Goal: Obtain resource: Obtain resource

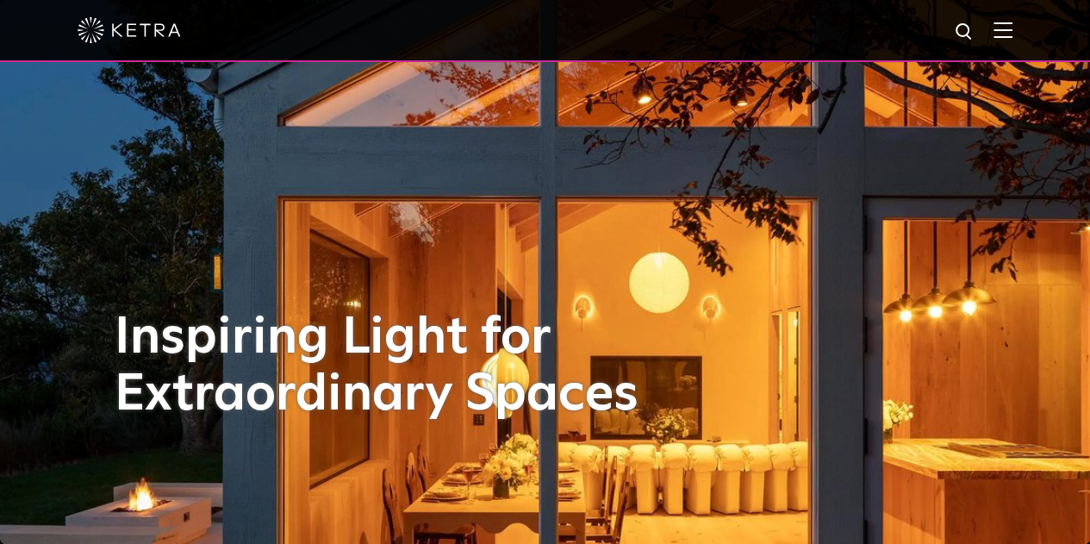
click at [1009, 34] on img at bounding box center [1002, 30] width 19 height 16
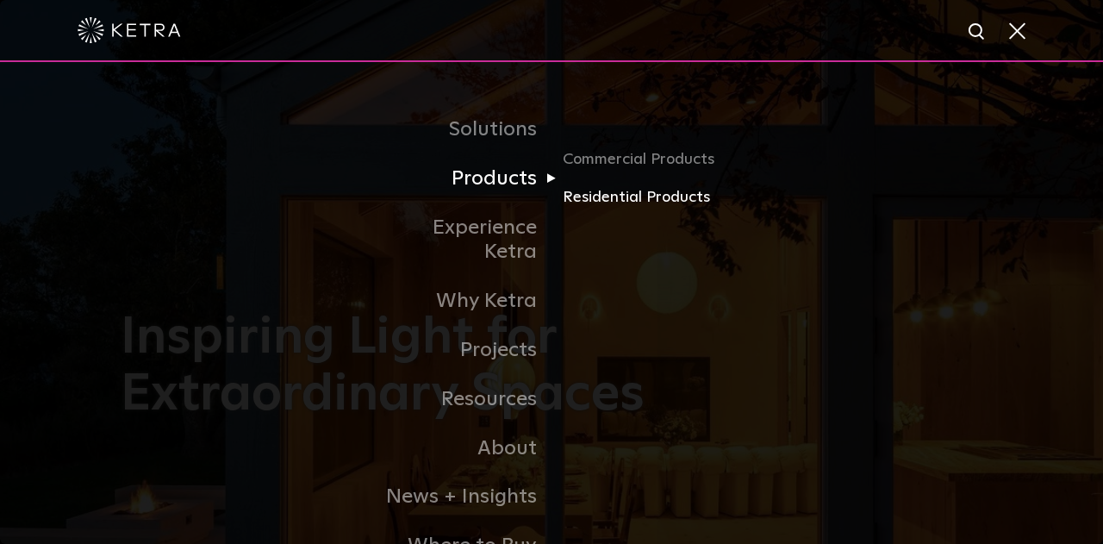
click at [629, 197] on link "Residential Products" at bounding box center [644, 197] width 165 height 25
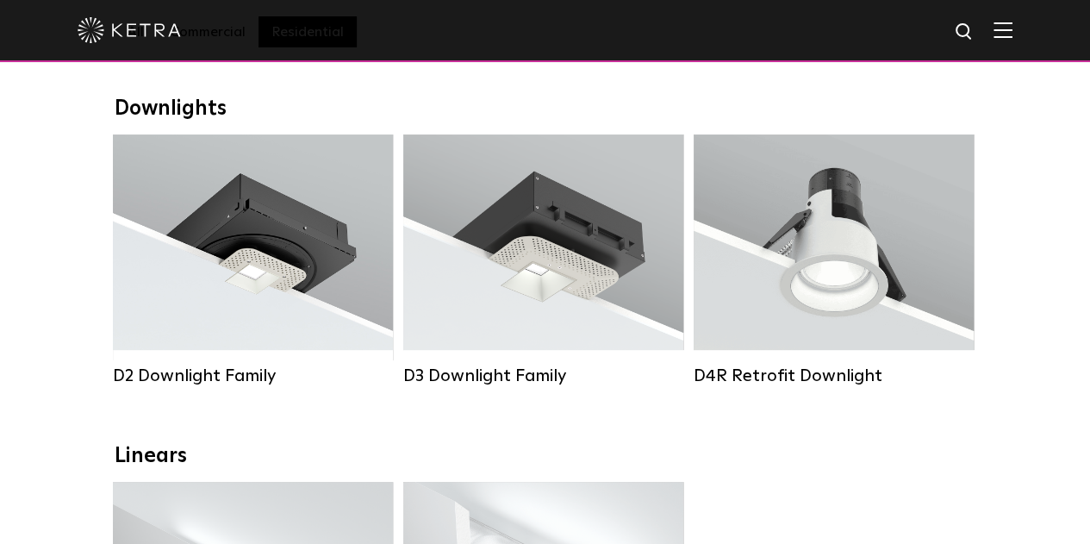
scroll to position [245, 0]
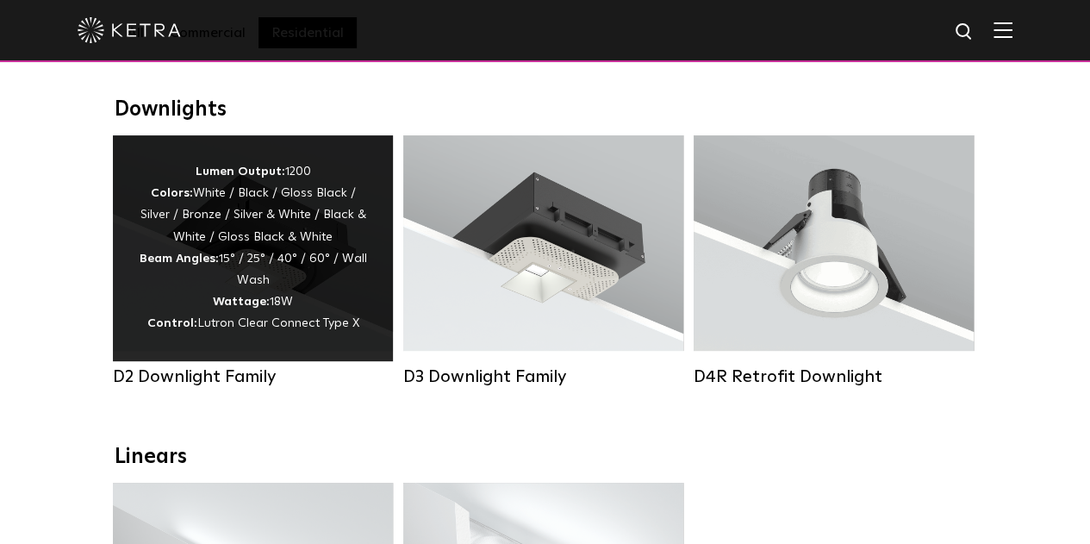
click at [323, 255] on div "Lumen Output: 1200 Colors: White / Black / Gloss Black / Silver / Bronze / Silv…" at bounding box center [253, 248] width 228 height 174
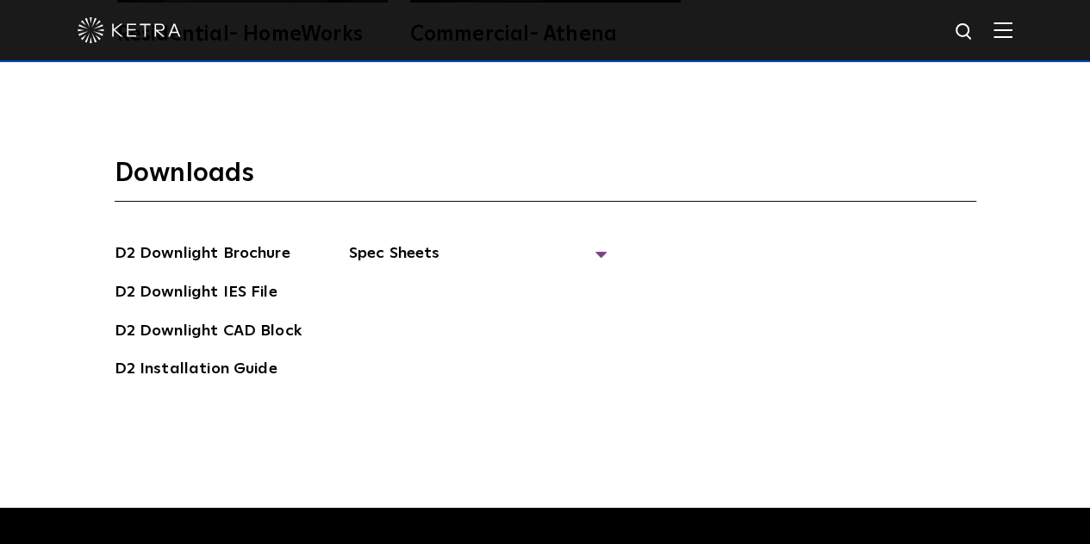
scroll to position [4295, 0]
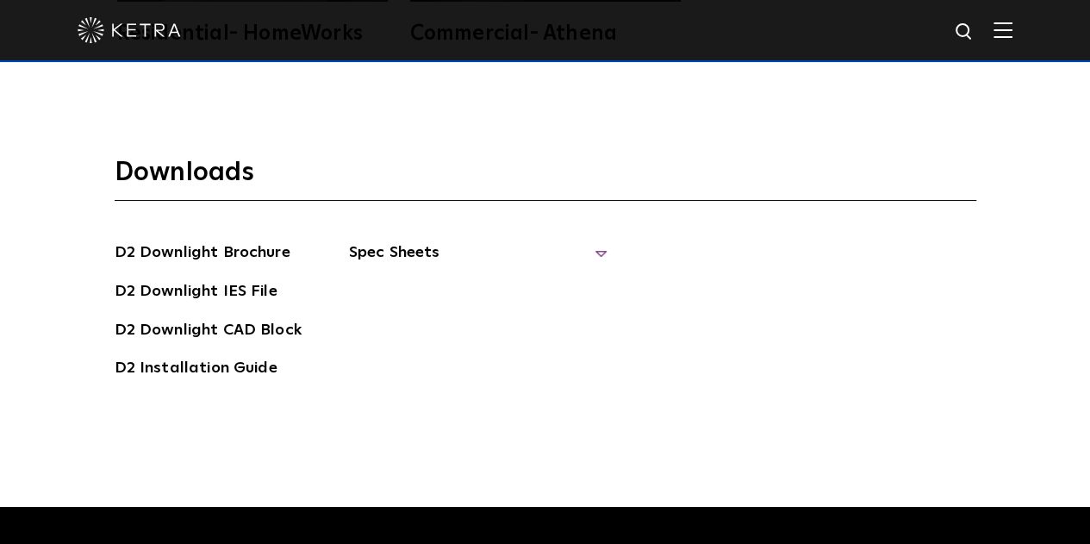
click at [446, 240] on span "Spec Sheets" at bounding box center [478, 259] width 258 height 38
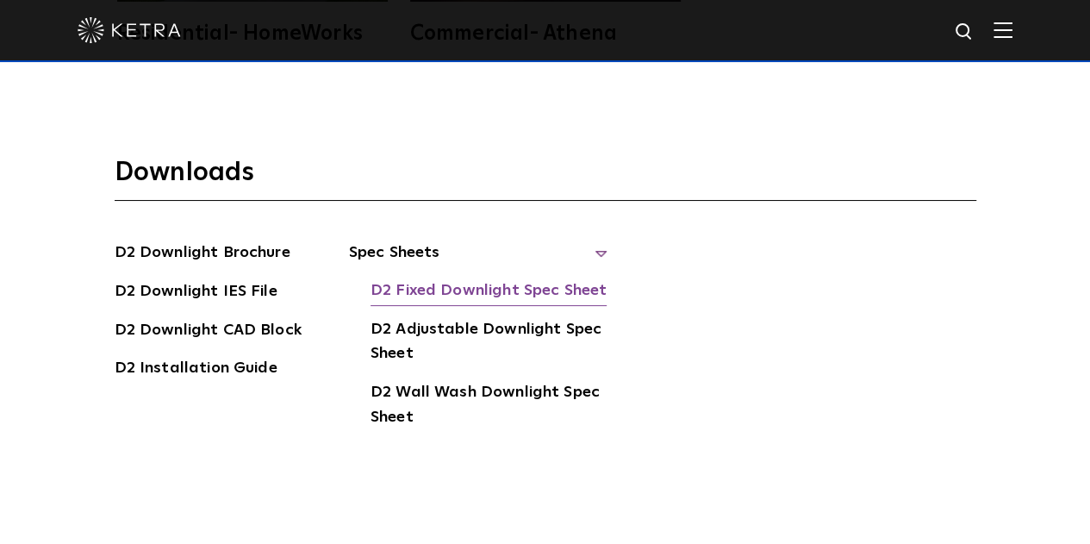
click at [499, 278] on link "D2 Fixed Downlight Spec Sheet" at bounding box center [488, 292] width 236 height 28
click at [1012, 40] on div at bounding box center [545, 30] width 935 height 60
click at [1012, 26] on img at bounding box center [1002, 30] width 19 height 16
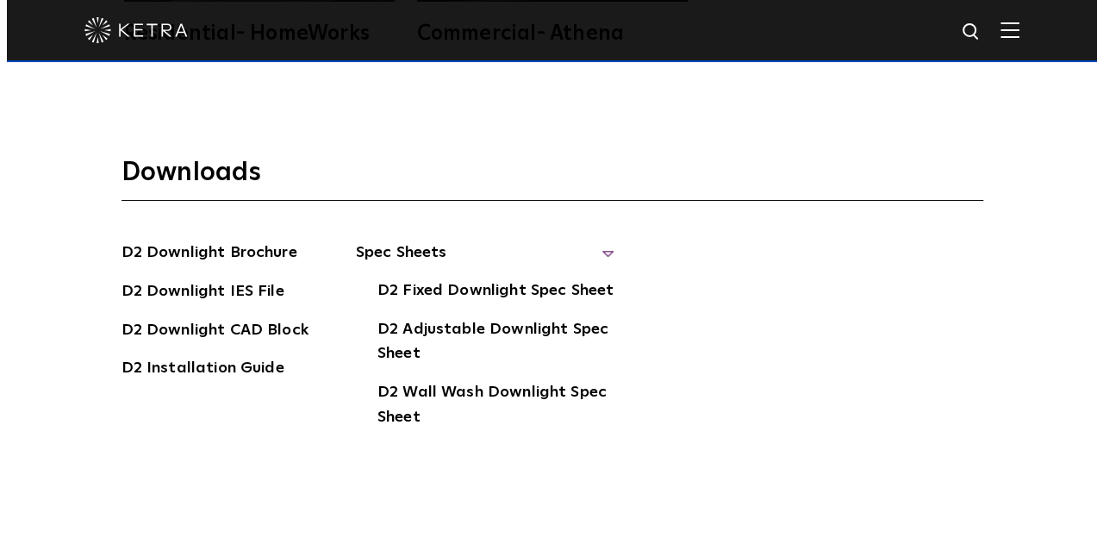
scroll to position [4302, 0]
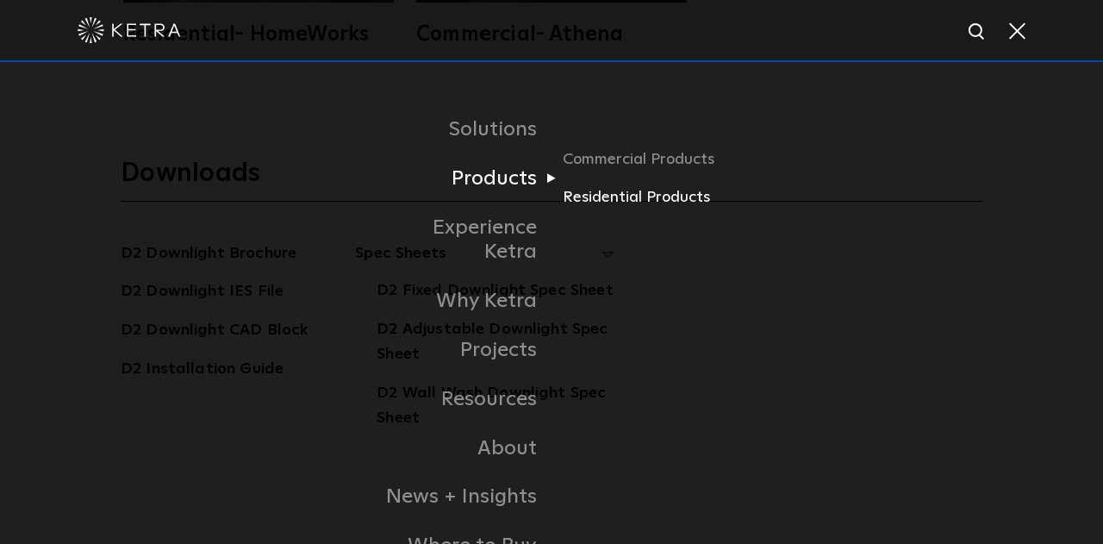
click at [598, 201] on link "Residential Products" at bounding box center [644, 197] width 165 height 25
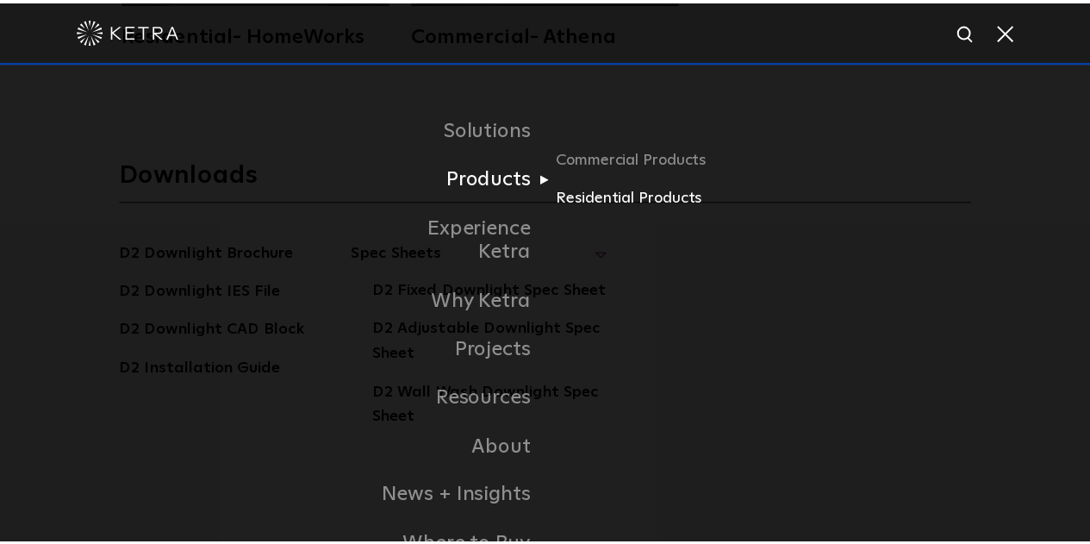
scroll to position [4295, 0]
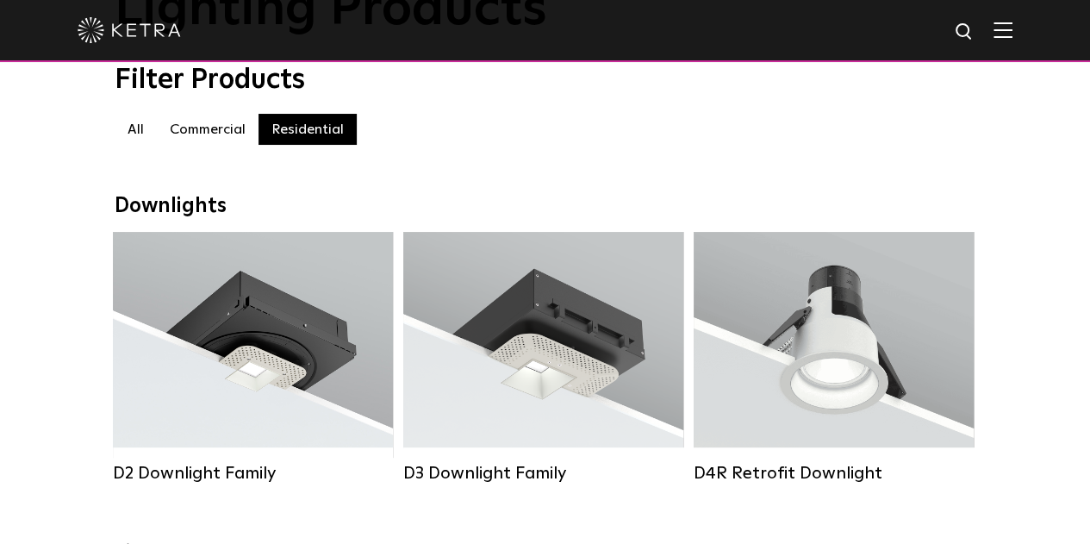
scroll to position [167, 0]
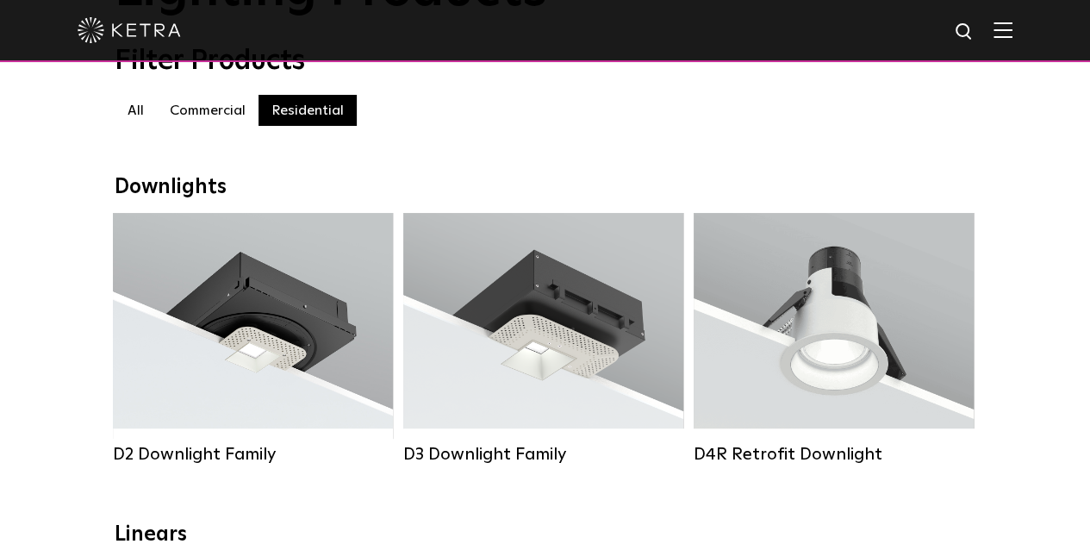
click at [122, 34] on img at bounding box center [129, 30] width 103 height 26
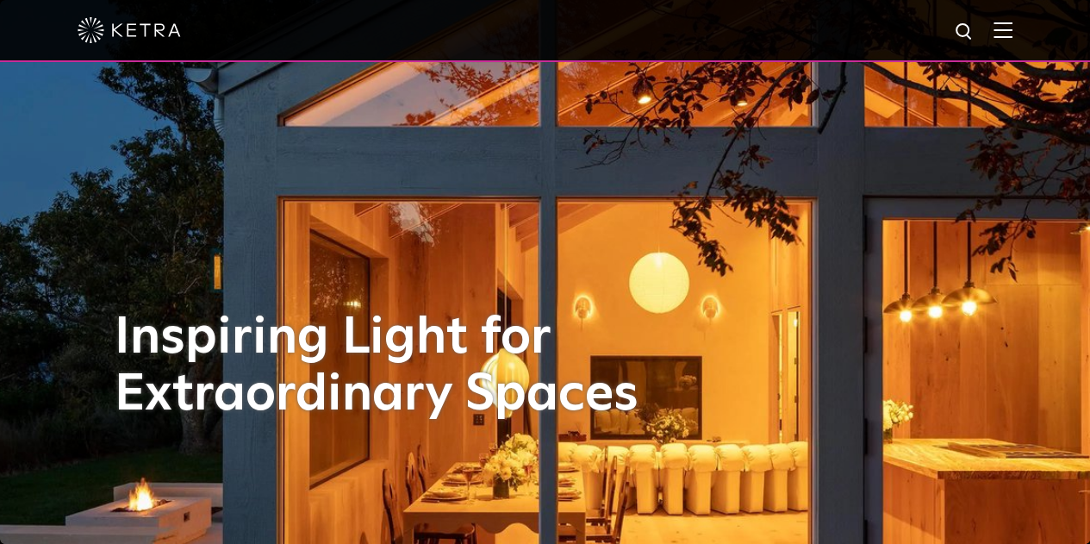
click at [1012, 32] on img at bounding box center [1002, 30] width 19 height 16
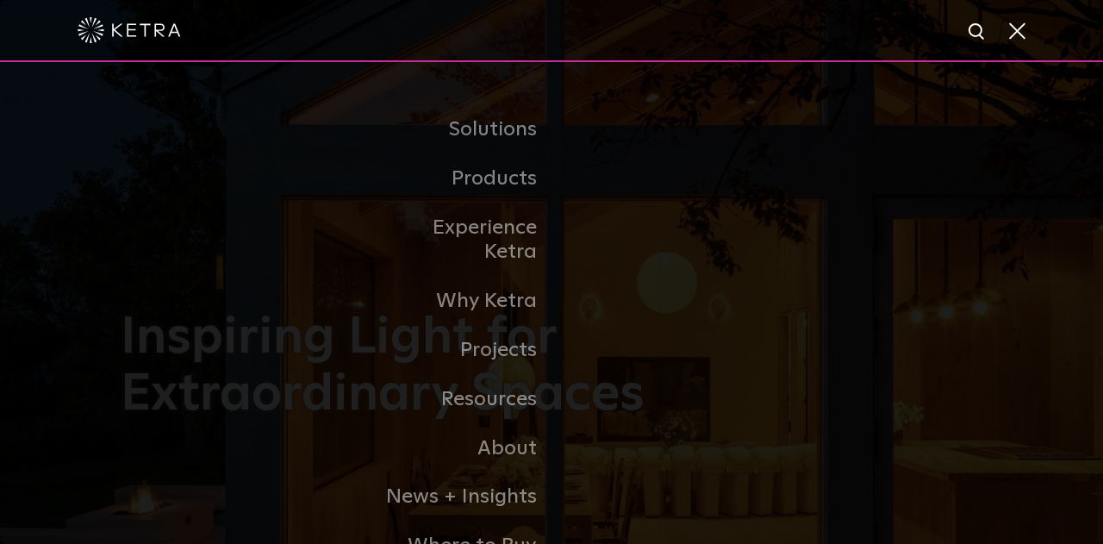
click at [1008, 27] on span at bounding box center [1015, 30] width 19 height 17
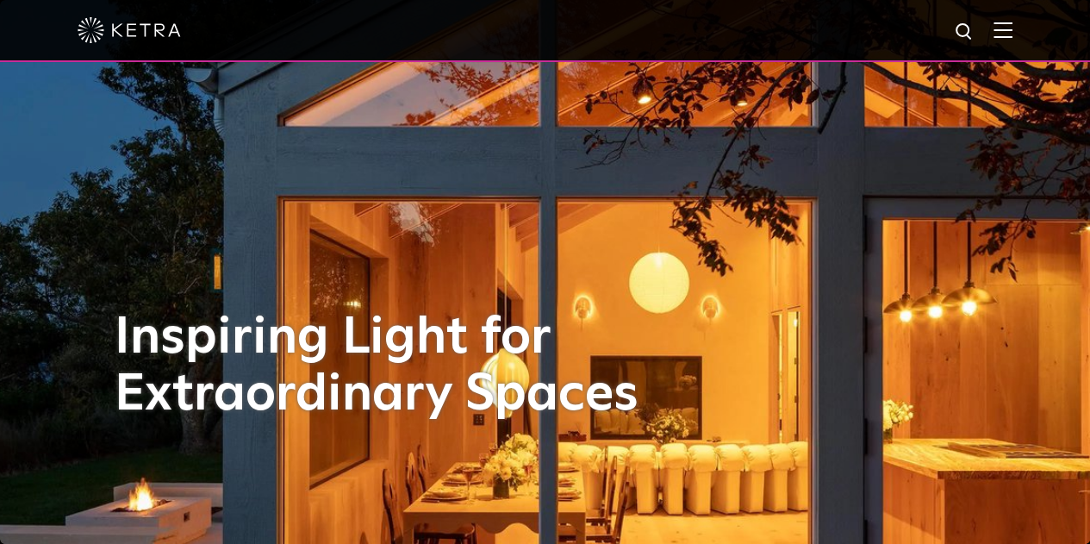
click at [1012, 28] on img at bounding box center [1002, 30] width 19 height 16
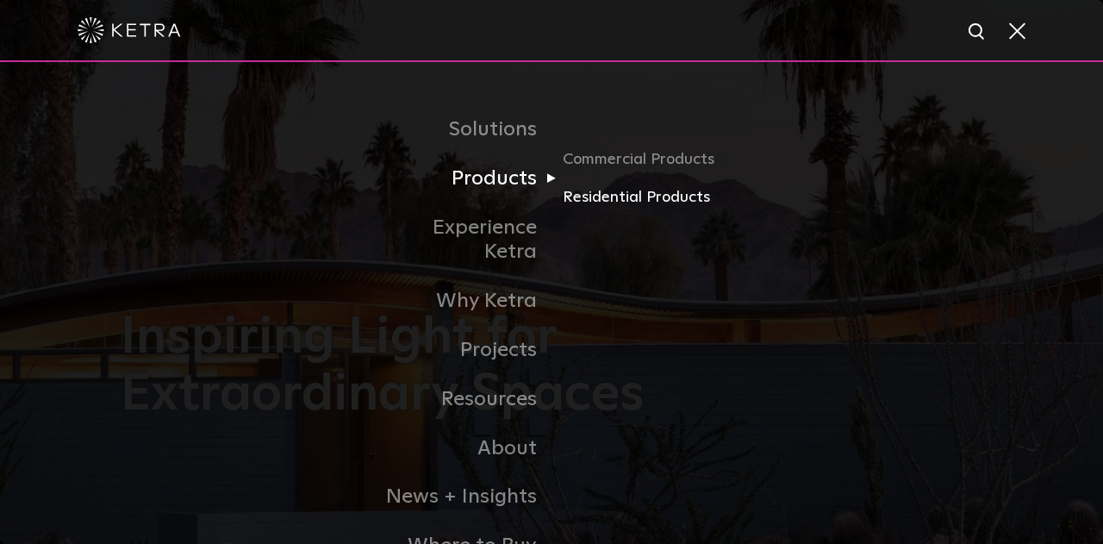
click at [643, 200] on link "Residential Products" at bounding box center [644, 197] width 165 height 25
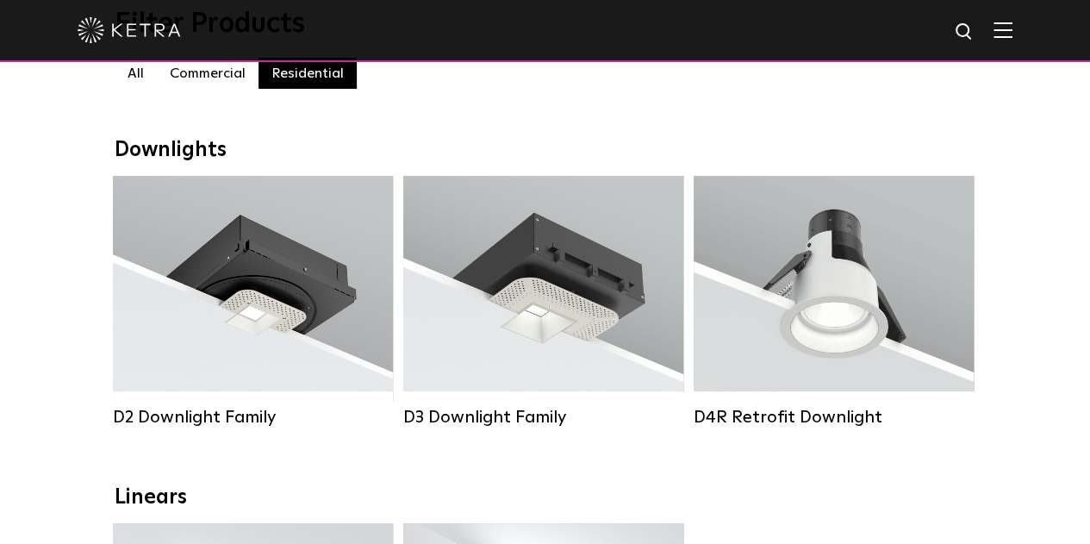
scroll to position [208, 0]
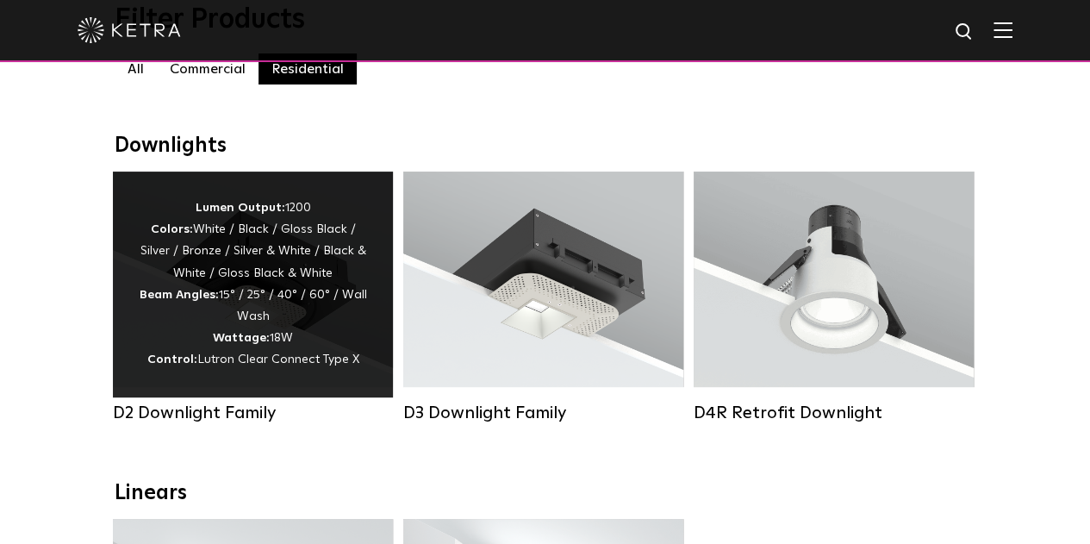
click at [246, 292] on div "Lumen Output: 1200 Colors: White / Black / Gloss Black / Silver / Bronze / Silv…" at bounding box center [253, 284] width 228 height 174
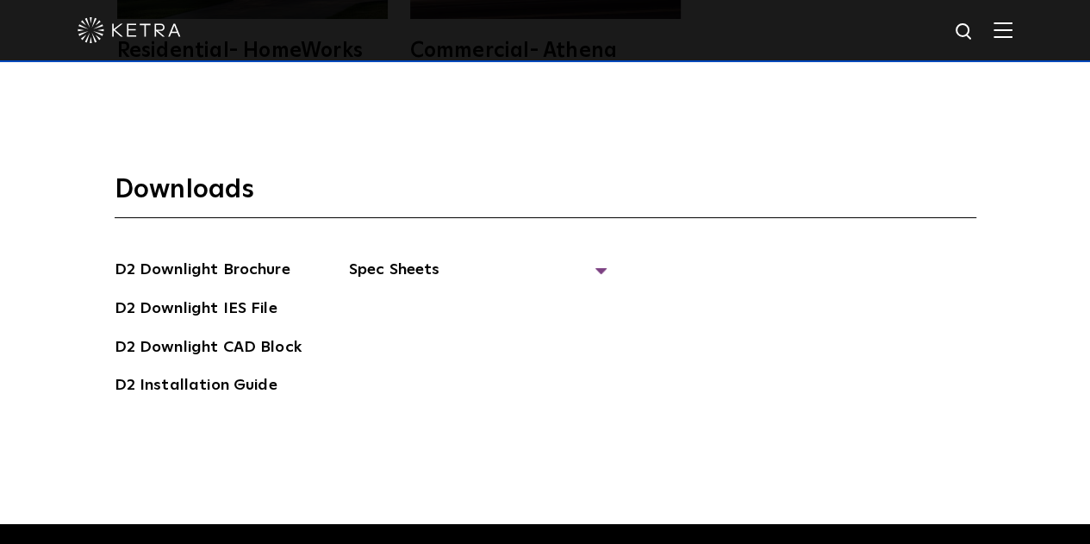
scroll to position [4276, 0]
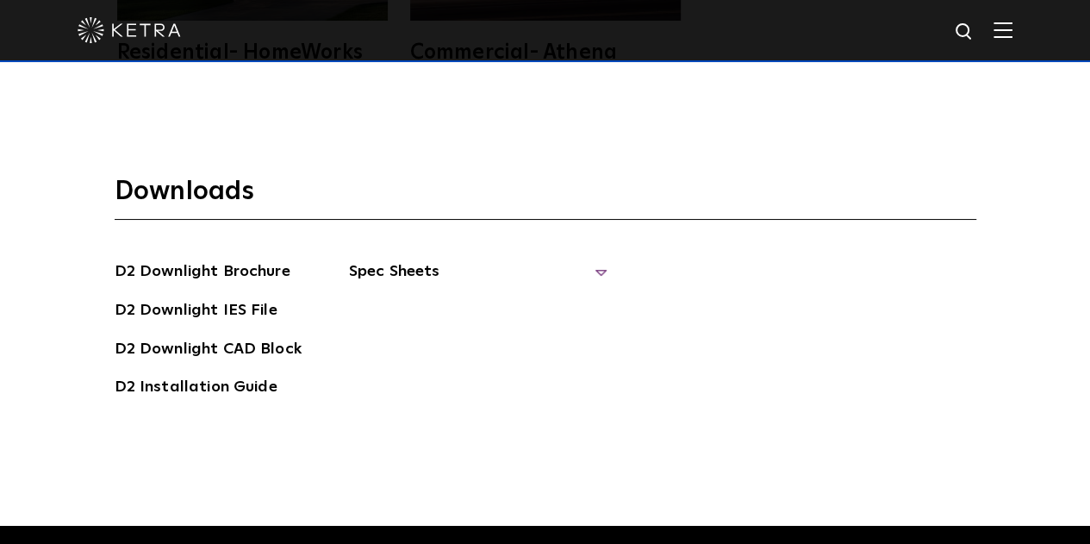
click at [420, 259] on span "Spec Sheets" at bounding box center [478, 278] width 258 height 38
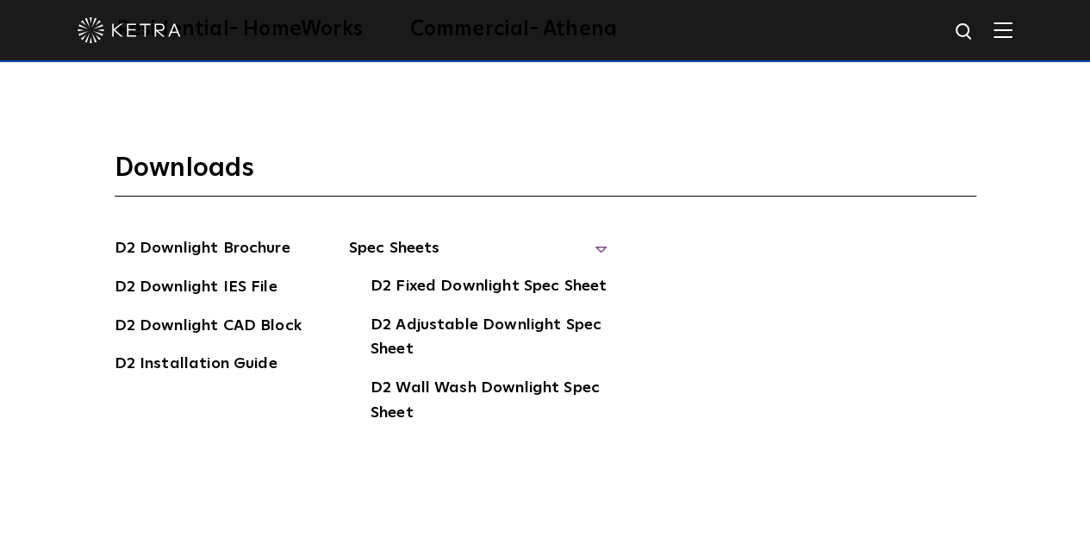
scroll to position [4298, 0]
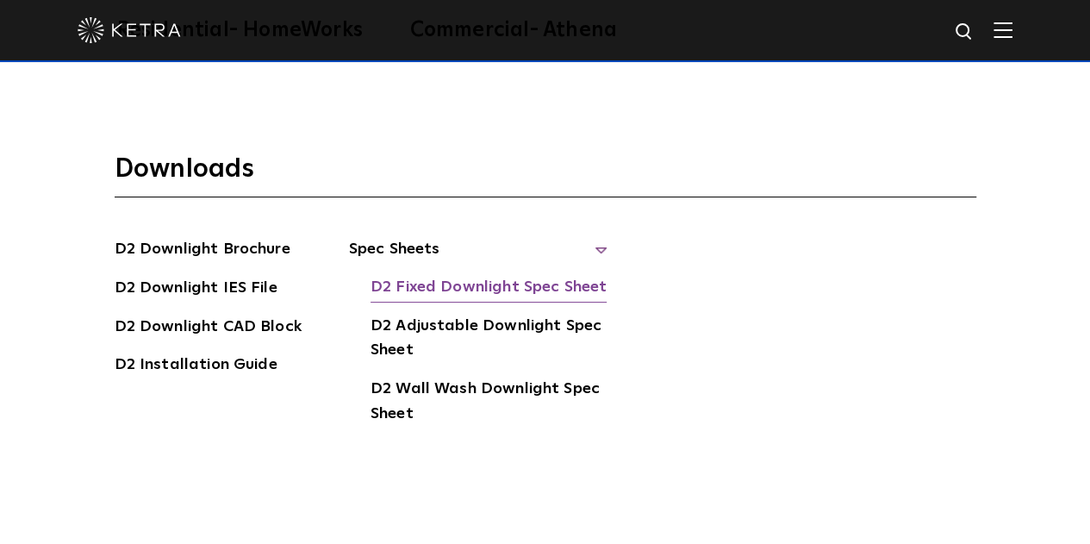
click at [458, 275] on link "D2 Fixed Downlight Spec Sheet" at bounding box center [488, 289] width 236 height 28
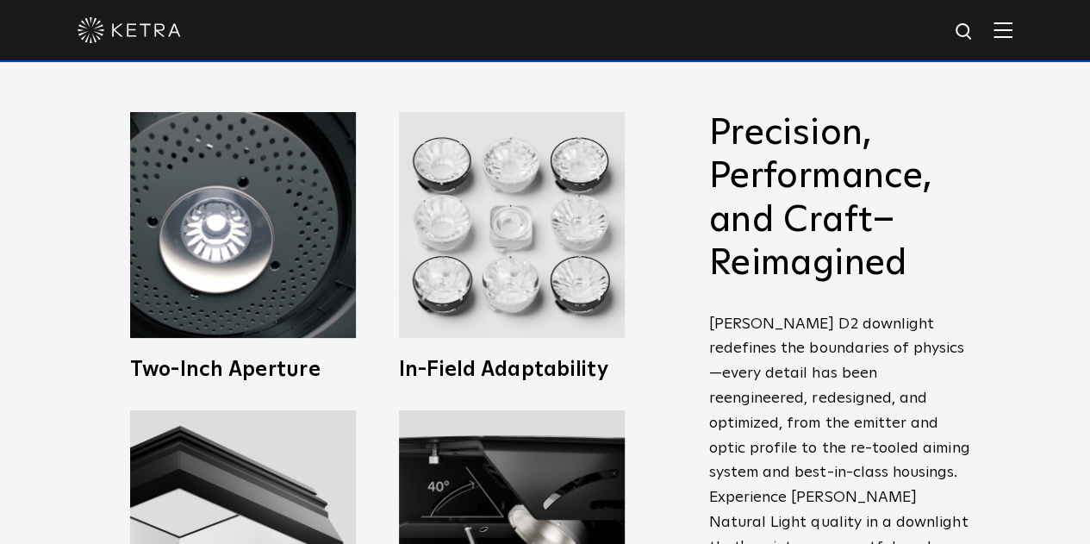
scroll to position [542, 0]
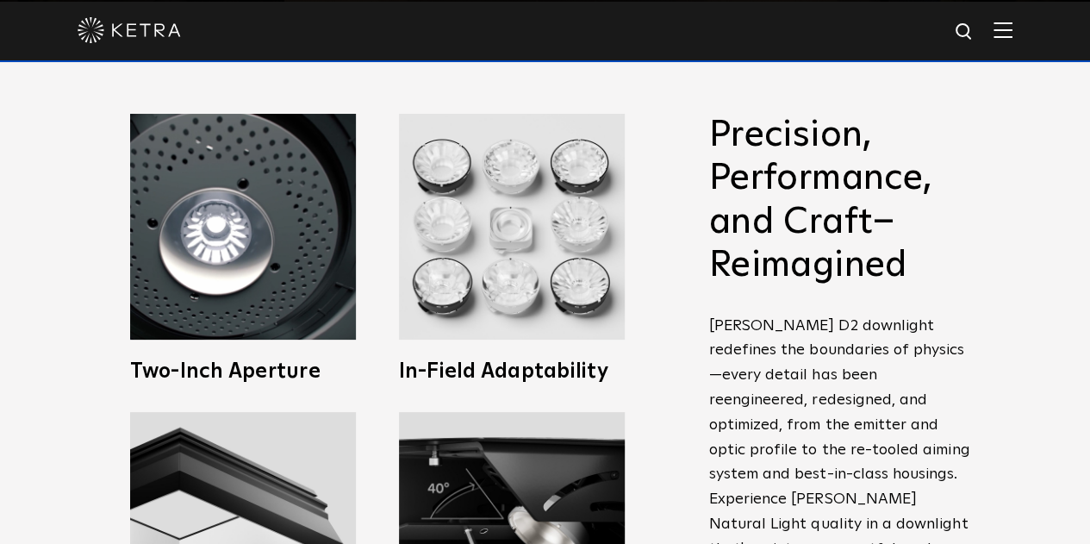
click at [1012, 32] on img at bounding box center [1002, 30] width 19 height 16
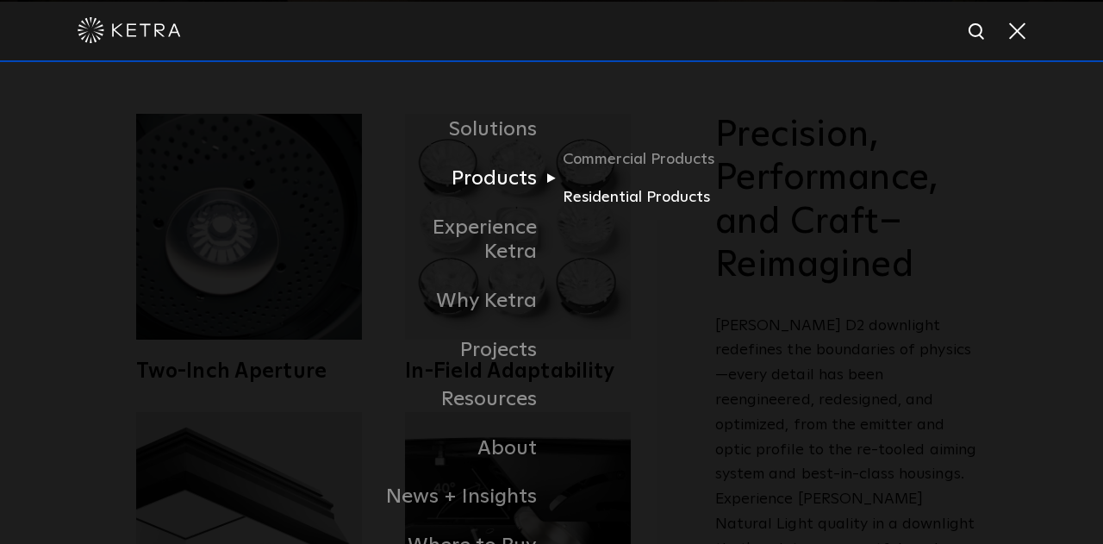
click at [610, 196] on link "Residential Products" at bounding box center [644, 197] width 165 height 25
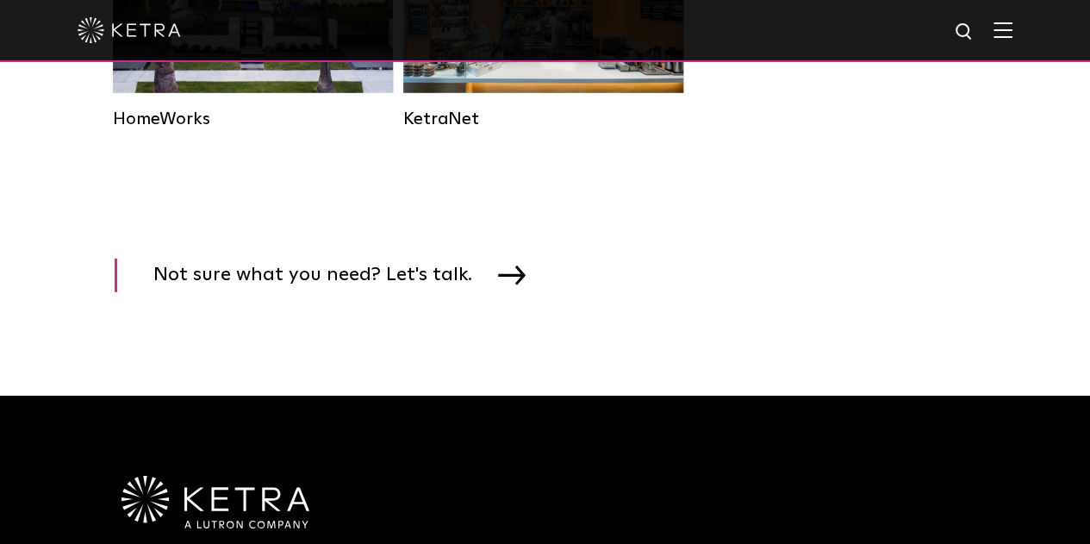
scroll to position [2523, 0]
